Goal: Task Accomplishment & Management: Manage account settings

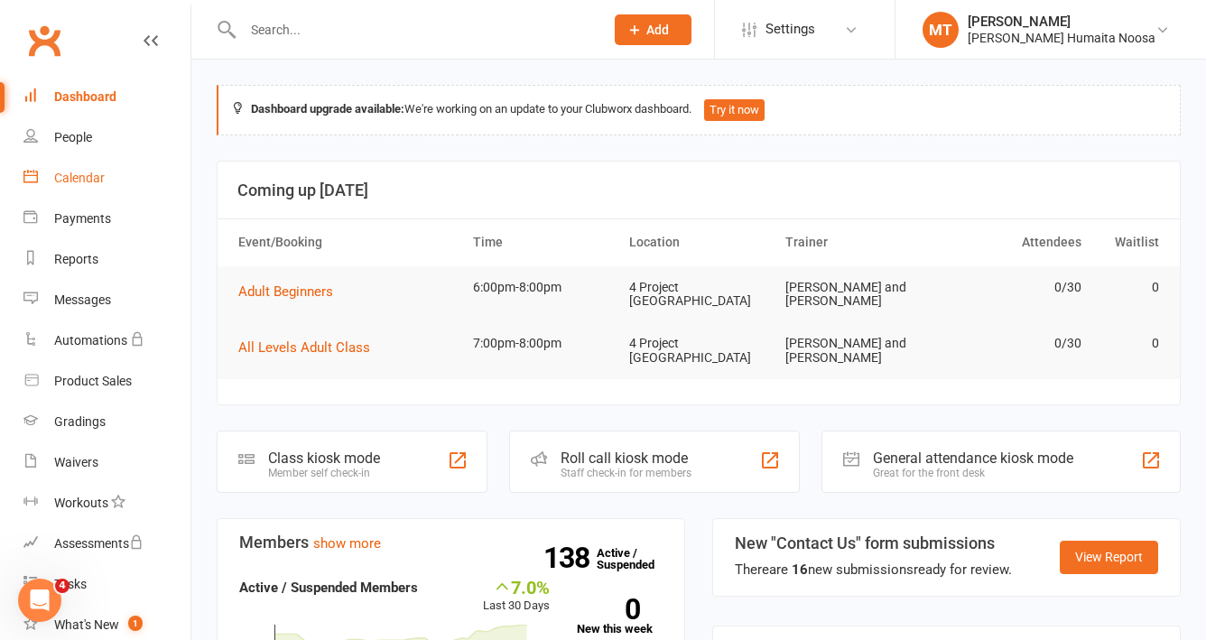
click at [75, 172] on div "Calendar" at bounding box center [79, 178] width 51 height 14
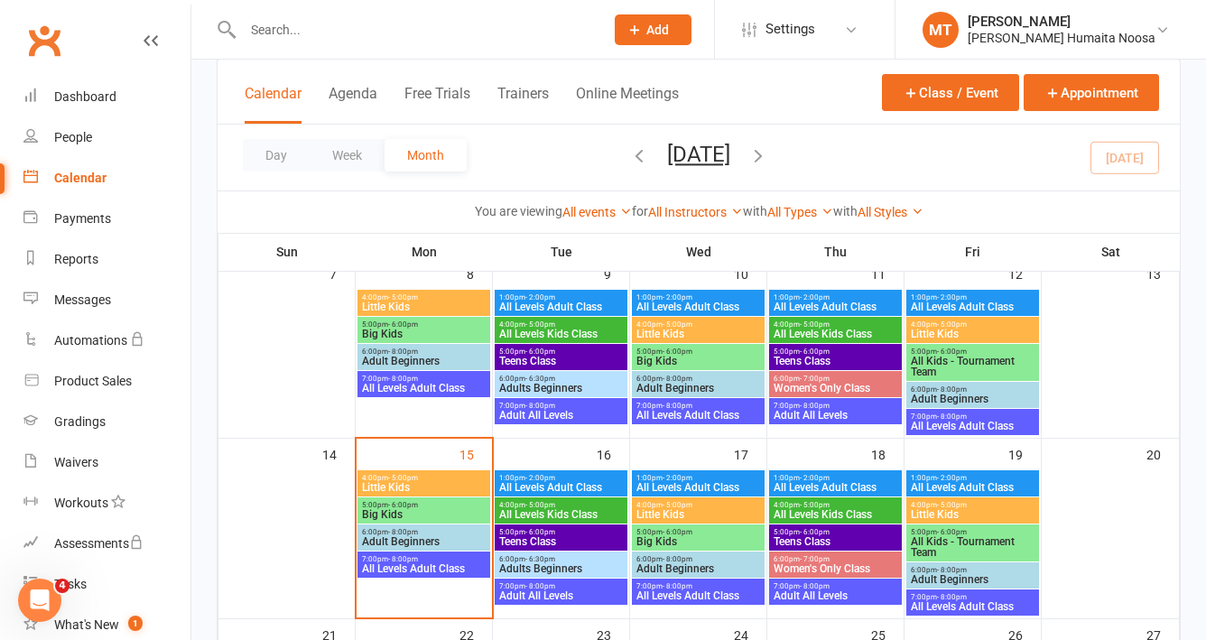
scroll to position [312, 0]
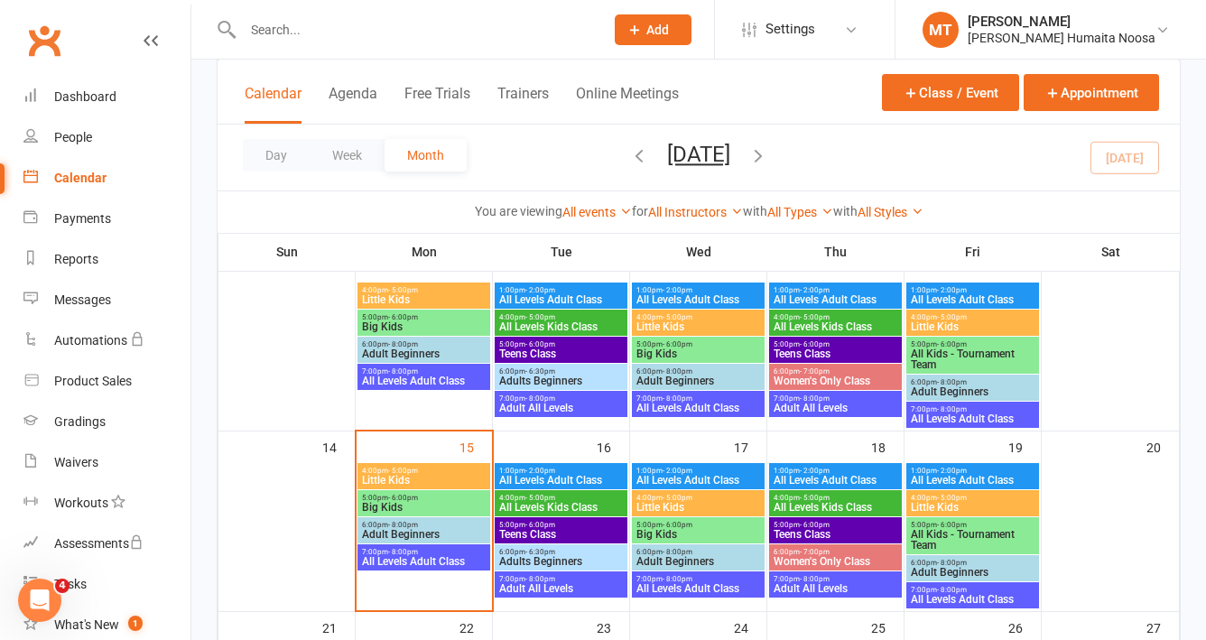
click at [683, 532] on span "Big Kids" at bounding box center [699, 534] width 126 height 11
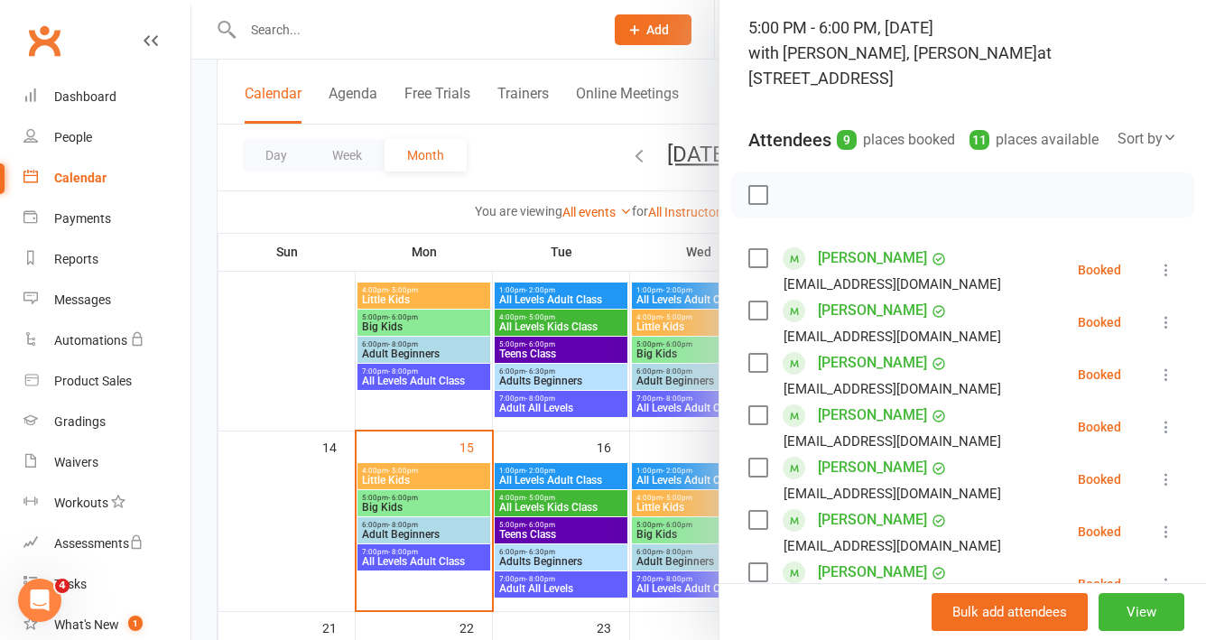
scroll to position [140, 0]
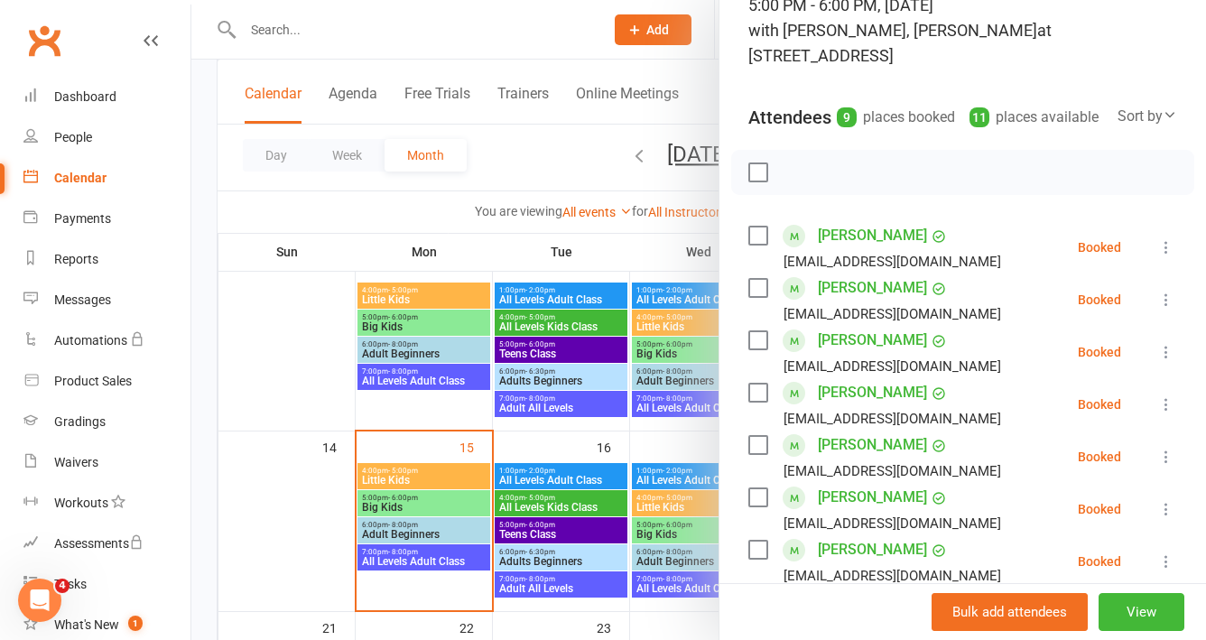
click at [1166, 414] on icon at bounding box center [1167, 405] width 18 height 18
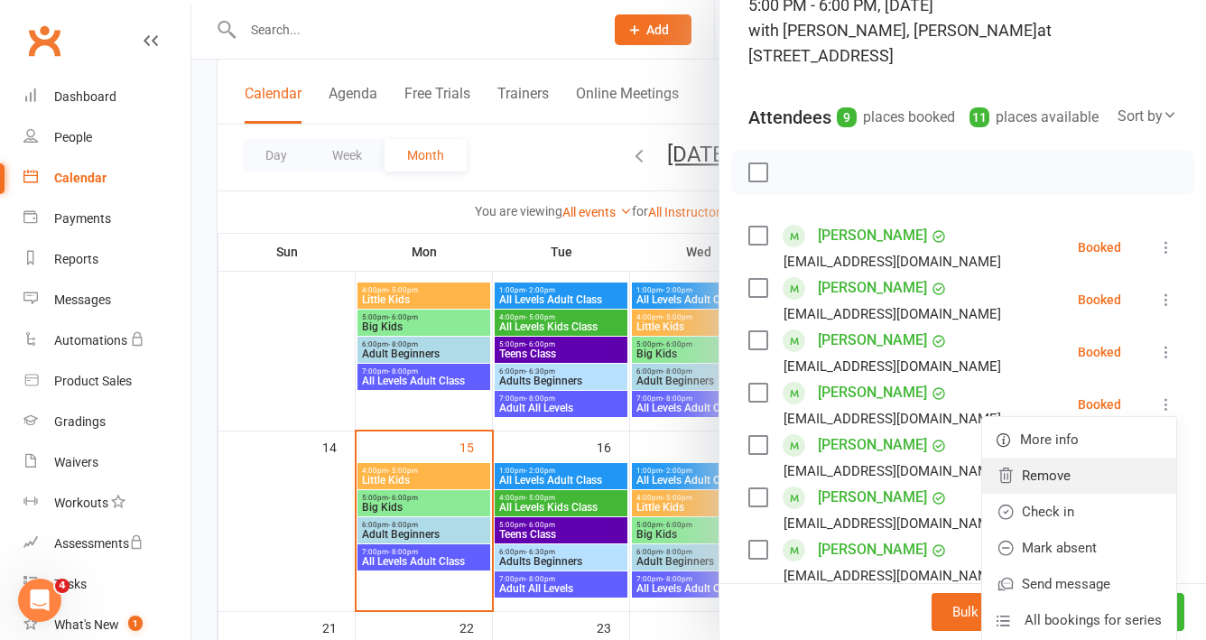
click at [1073, 494] on link "Remove" at bounding box center [1079, 476] width 194 height 36
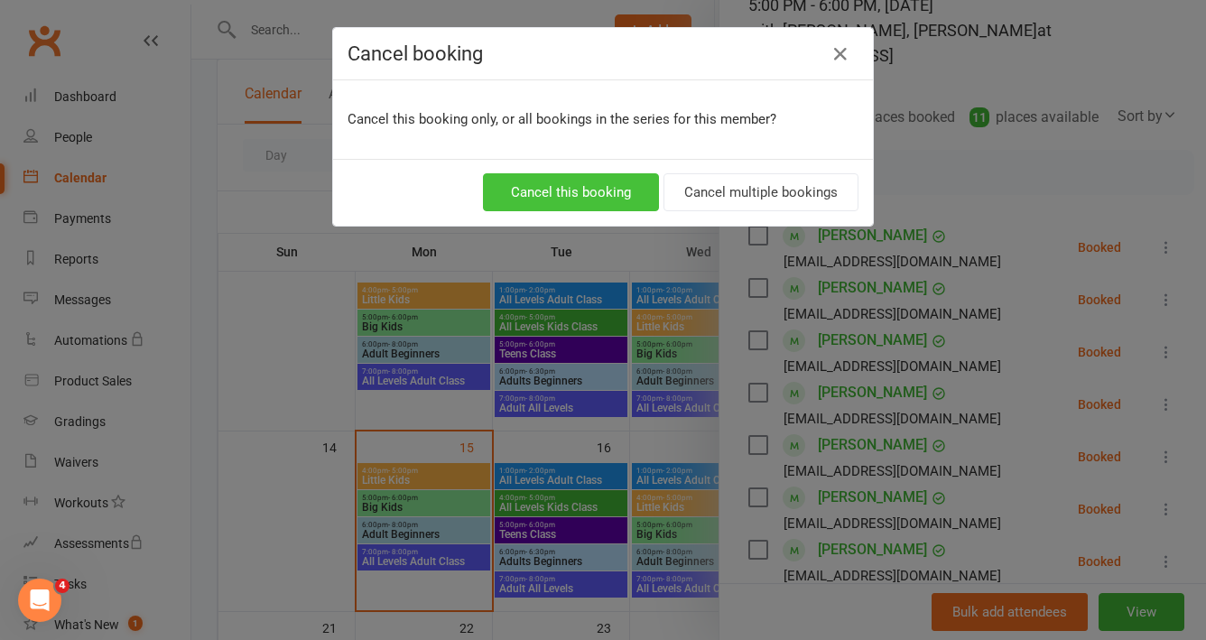
click at [577, 187] on button "Cancel this booking" at bounding box center [571, 192] width 176 height 38
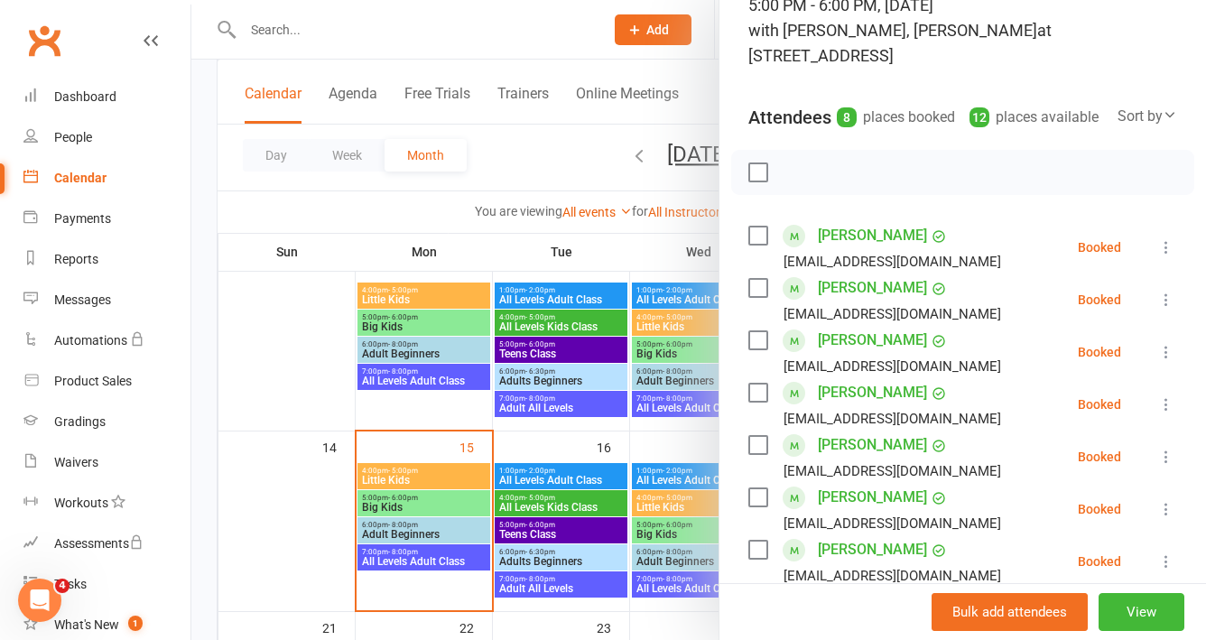
click at [292, 472] on div at bounding box center [698, 320] width 1015 height 640
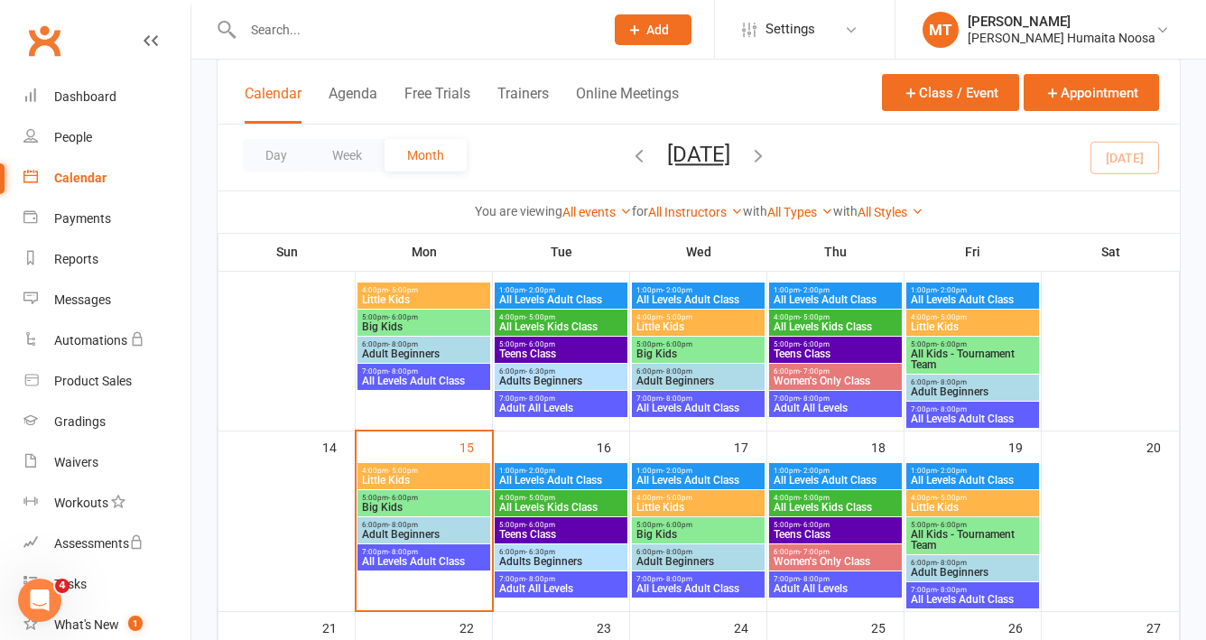
click at [405, 506] on span "Big Kids" at bounding box center [424, 507] width 126 height 11
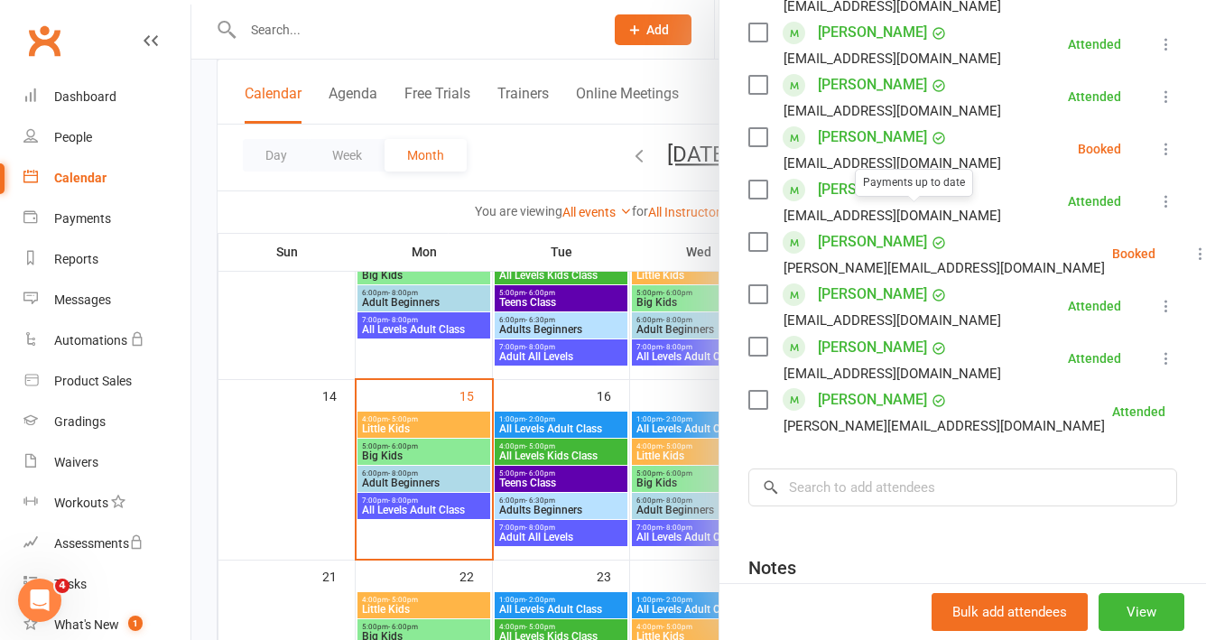
scroll to position [859, 0]
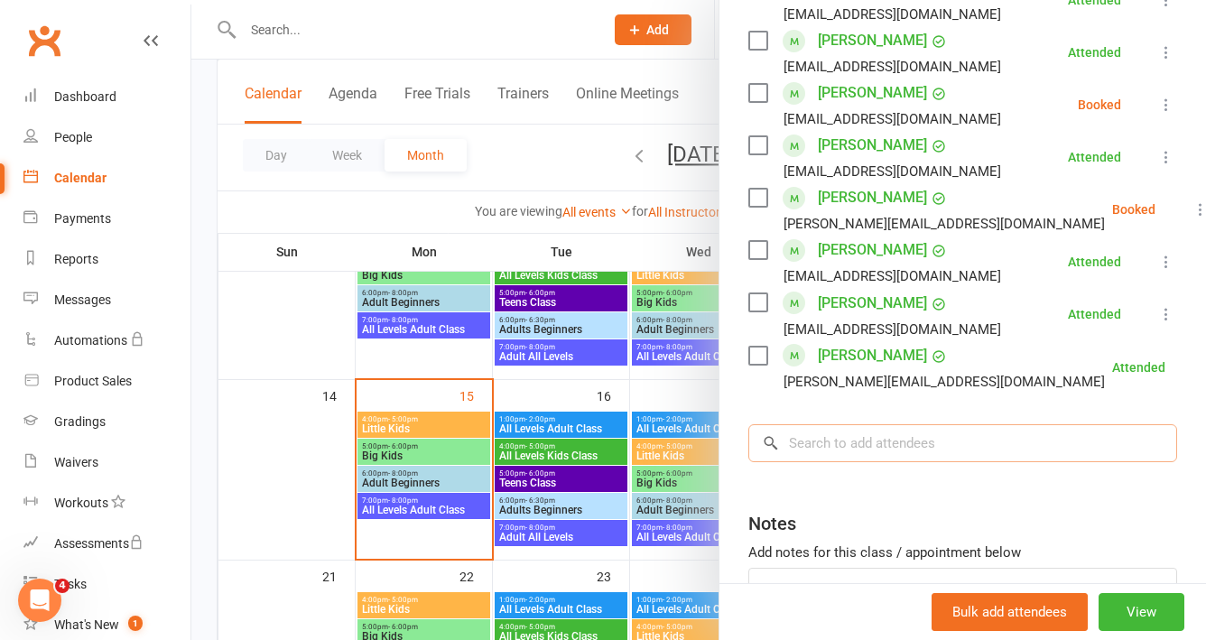
click at [863, 462] on input "search" at bounding box center [963, 443] width 429 height 38
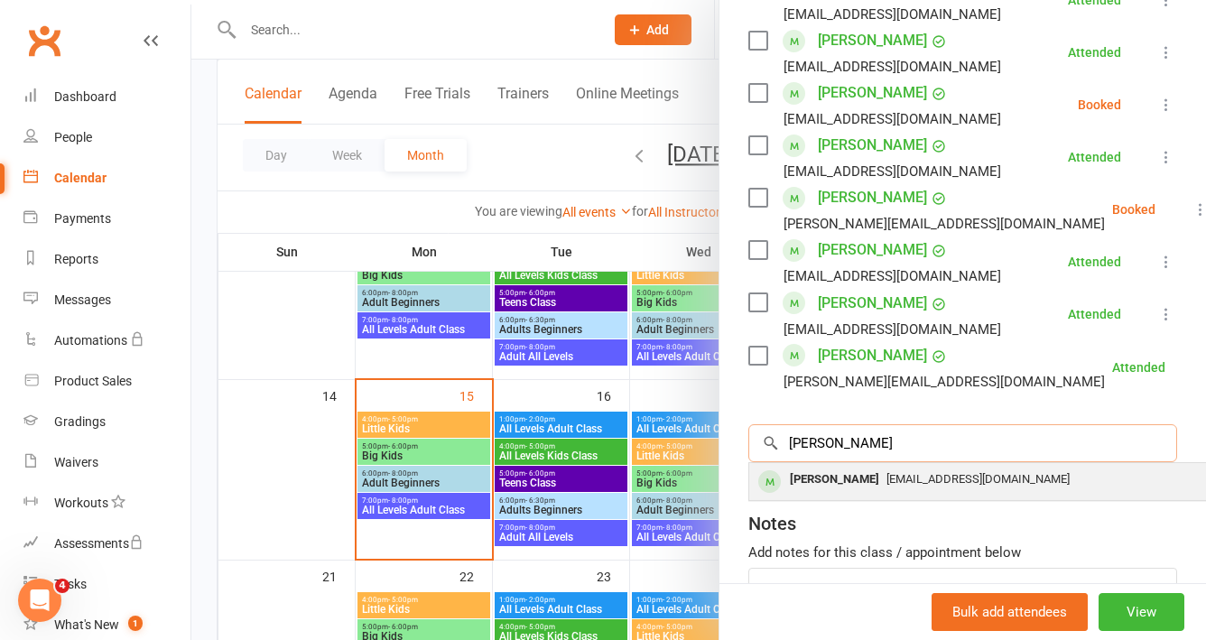
type input "[PERSON_NAME]"
click at [895, 493] on div "[EMAIL_ADDRESS][DOMAIN_NAME]" at bounding box center [1020, 480] width 526 height 26
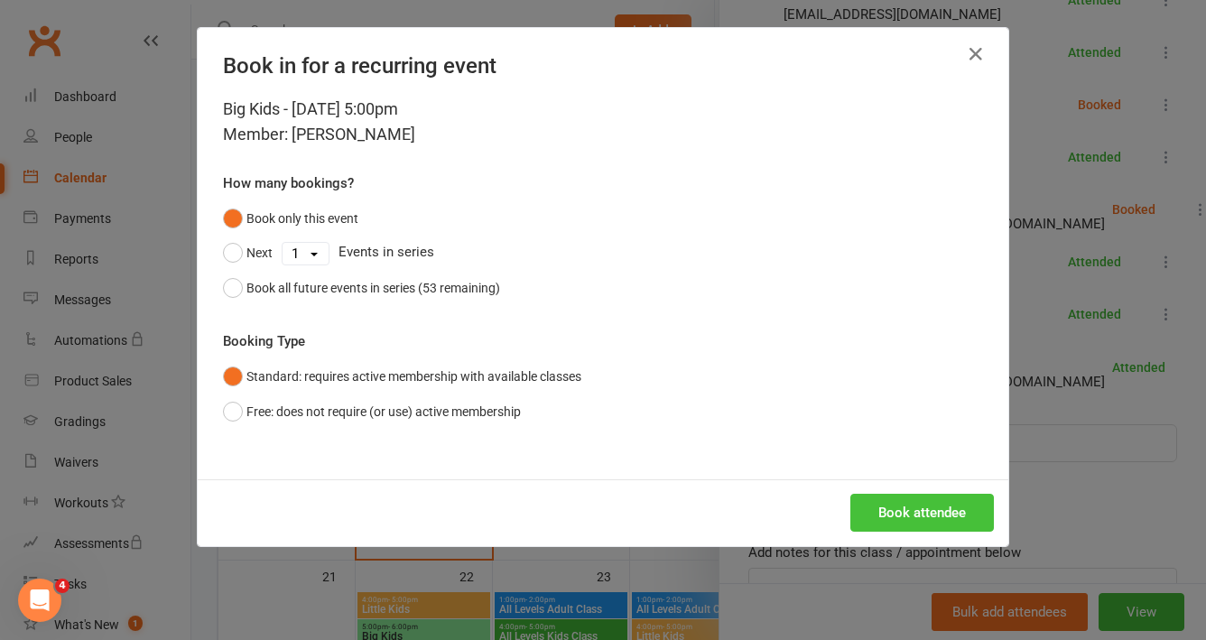
click at [924, 501] on button "Book attendee" at bounding box center [923, 513] width 144 height 38
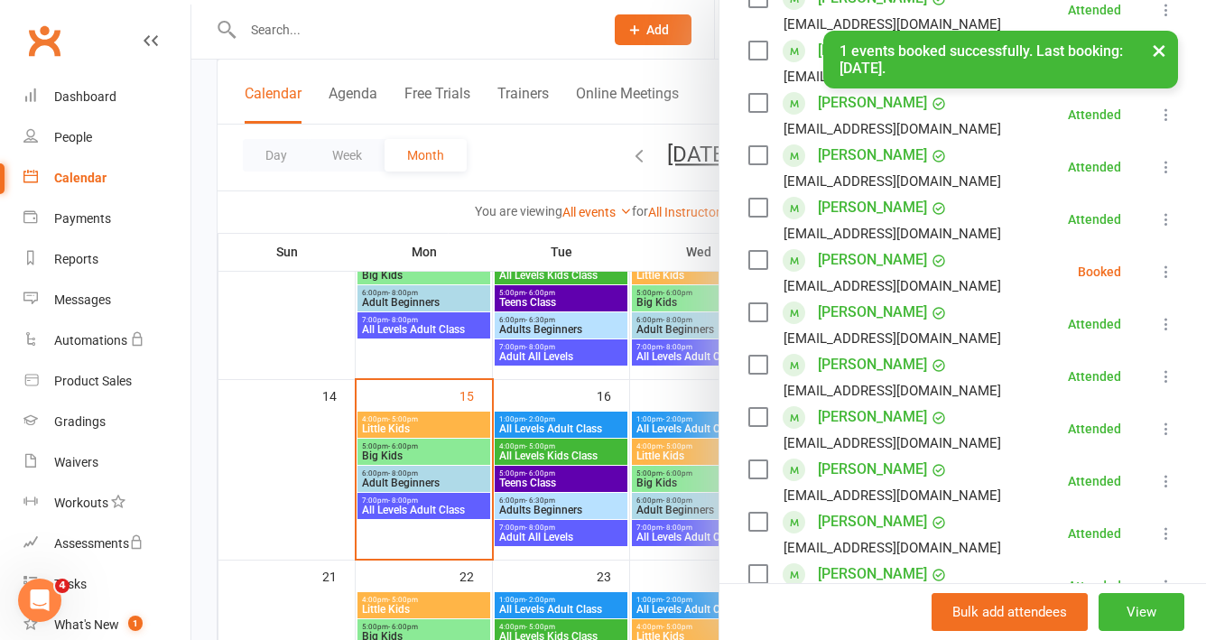
scroll to position [376, 0]
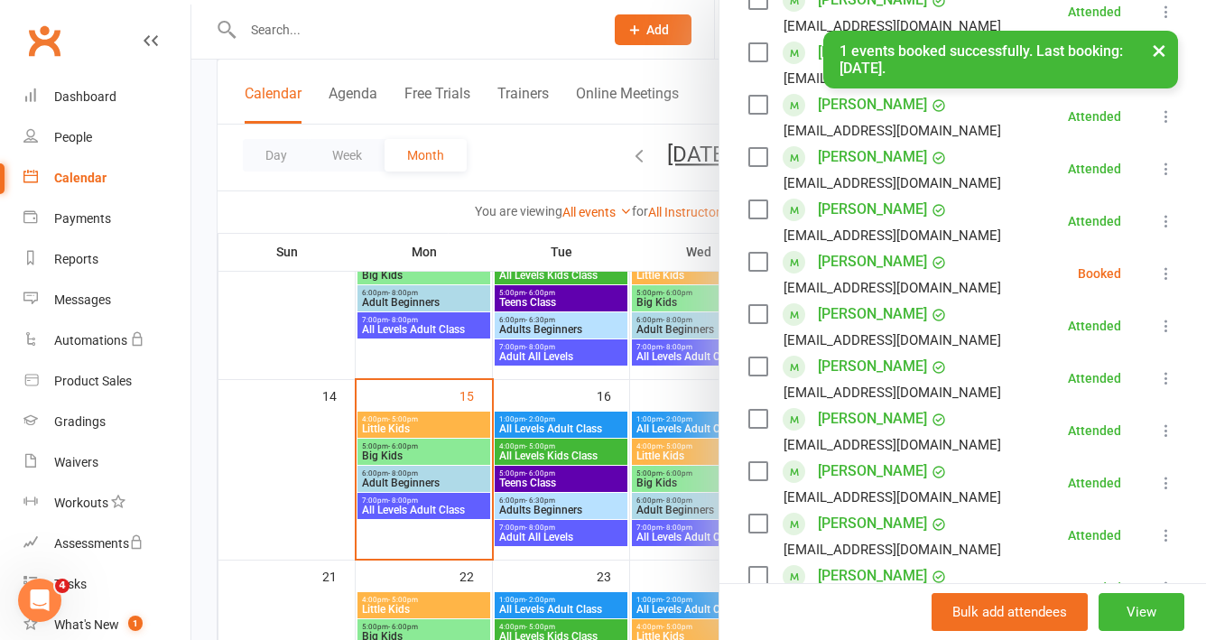
click at [1170, 283] on icon at bounding box center [1167, 274] width 18 height 18
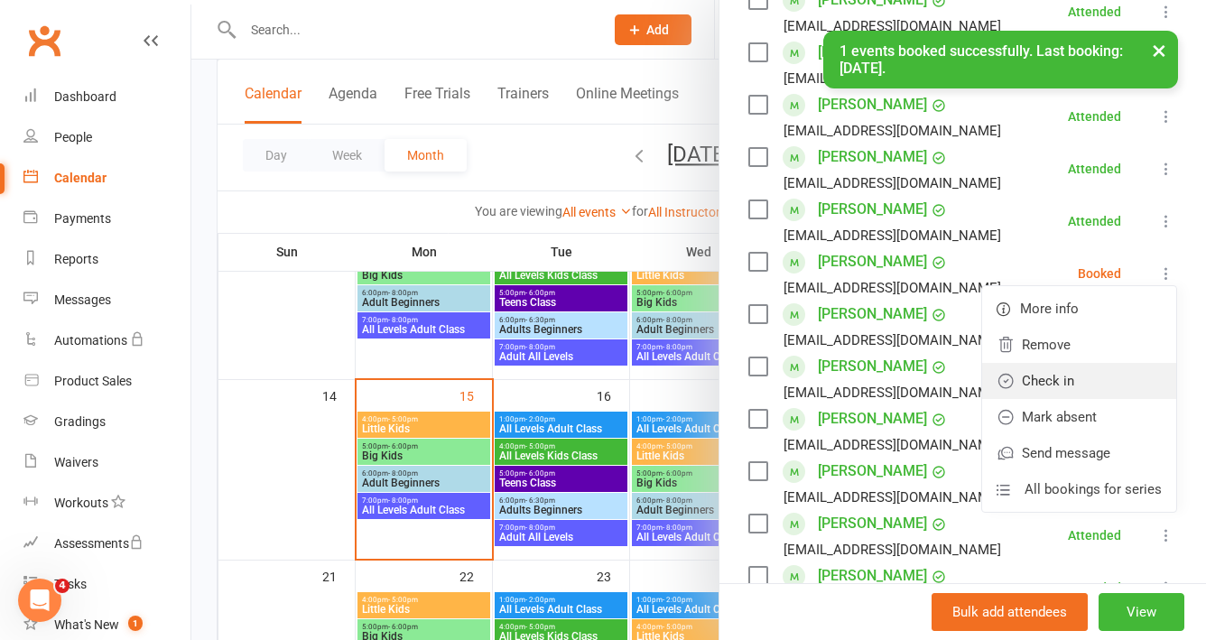
click at [1051, 399] on link "Check in" at bounding box center [1079, 381] width 194 height 36
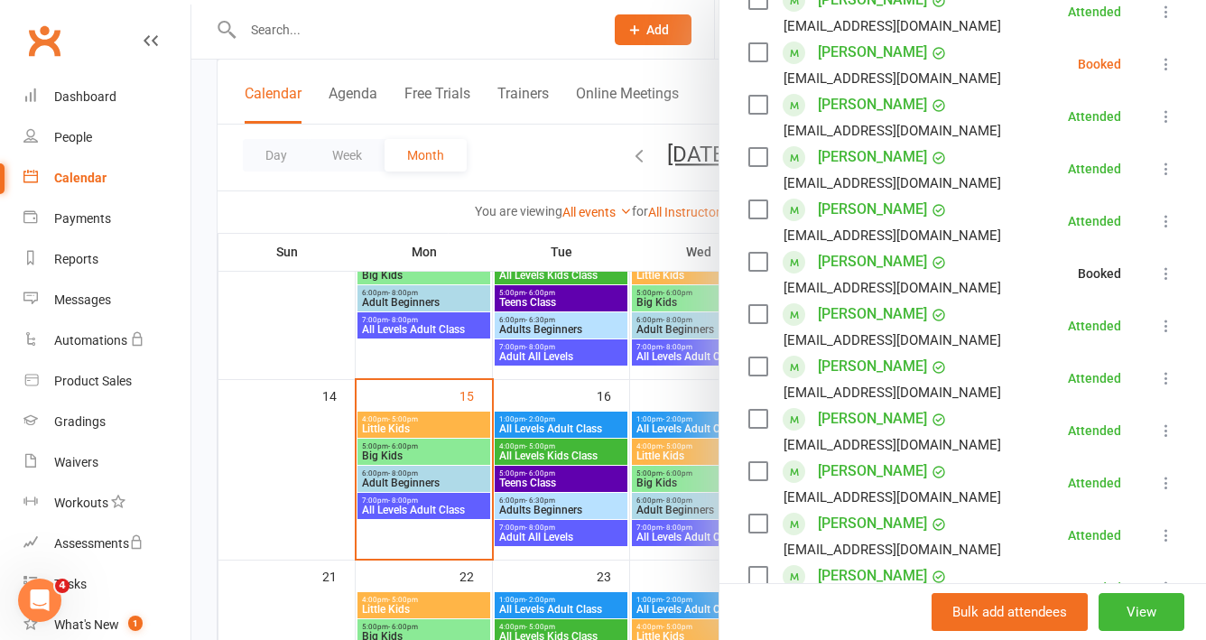
click at [506, 25] on div at bounding box center [698, 320] width 1015 height 640
